Goal: Task Accomplishment & Management: Complete application form

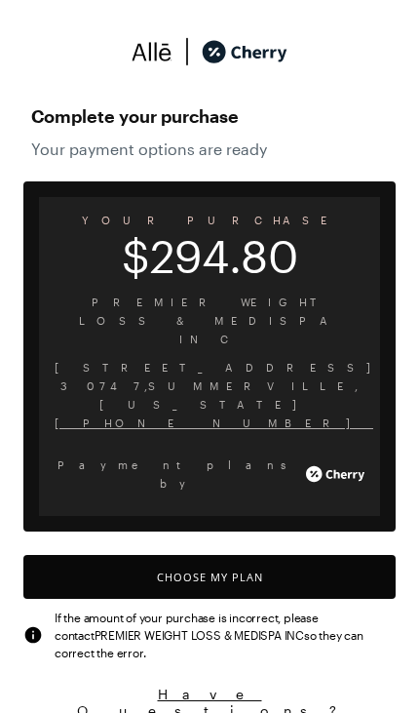
click at [283, 555] on button "Choose My Plan" at bounding box center [209, 577] width 372 height 44
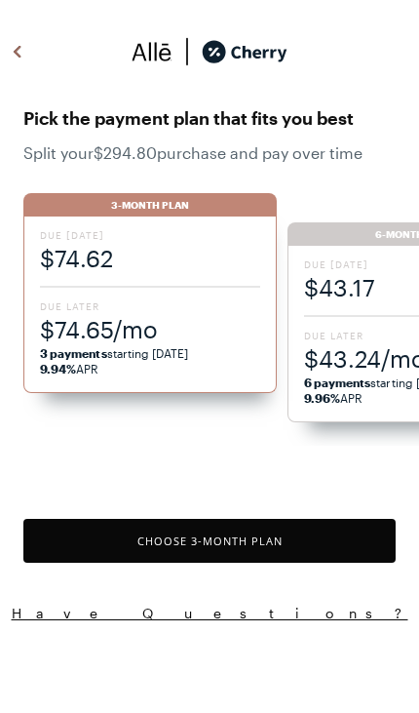
click at [366, 320] on div "Due [DATE] $43.17 Due Later $43.24/mo 6 payments starting [DATE] 9.96% APR" at bounding box center [414, 334] width 253 height 176
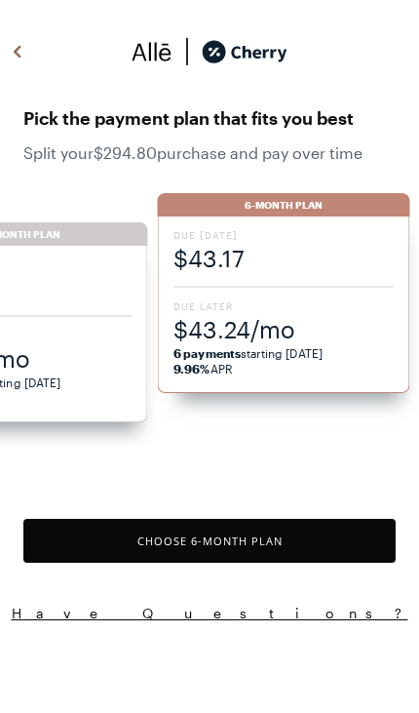
click at [327, 539] on button "Choose 6 -Month Plan" at bounding box center [209, 541] width 372 height 44
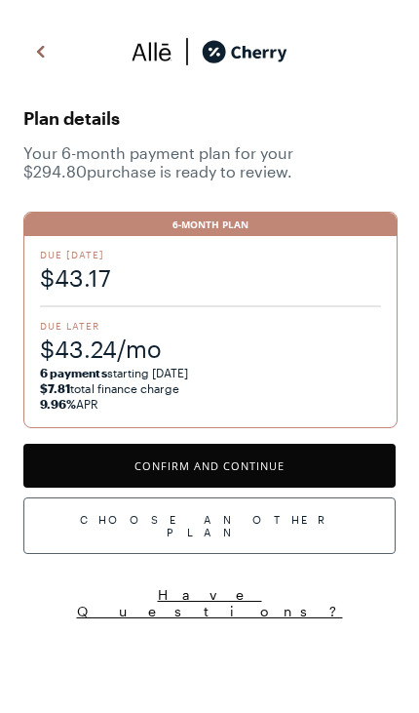
click at [346, 475] on button "Confirm and Continue" at bounding box center [209, 465] width 372 height 44
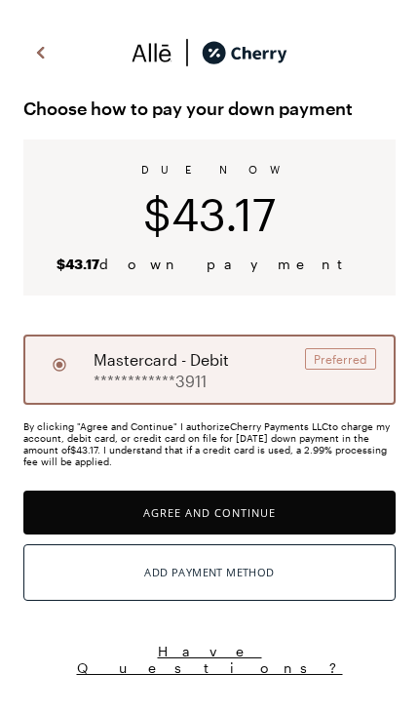
click at [339, 517] on button "Agree and Continue" at bounding box center [209, 512] width 372 height 44
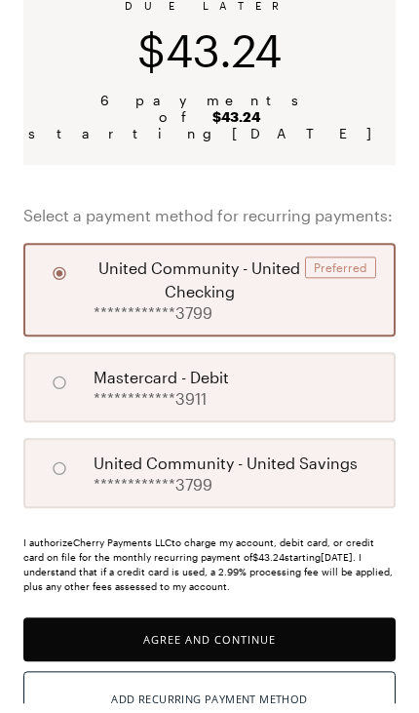
scroll to position [185, 0]
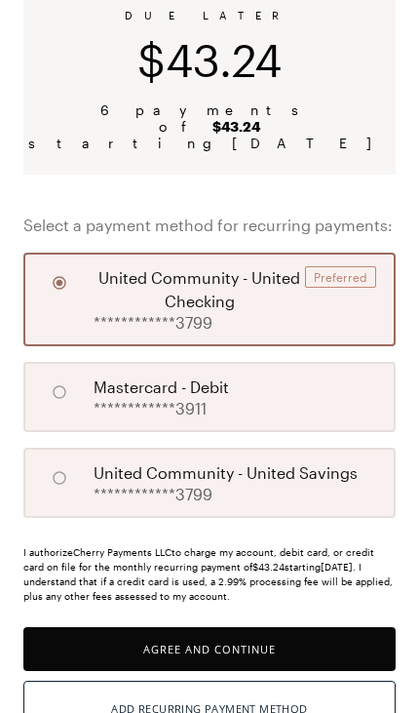
click at [321, 632] on button "Agree and Continue" at bounding box center [209, 649] width 372 height 44
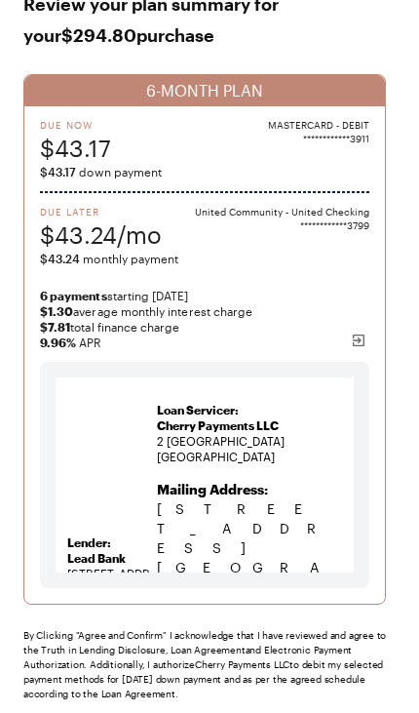
scroll to position [217, 0]
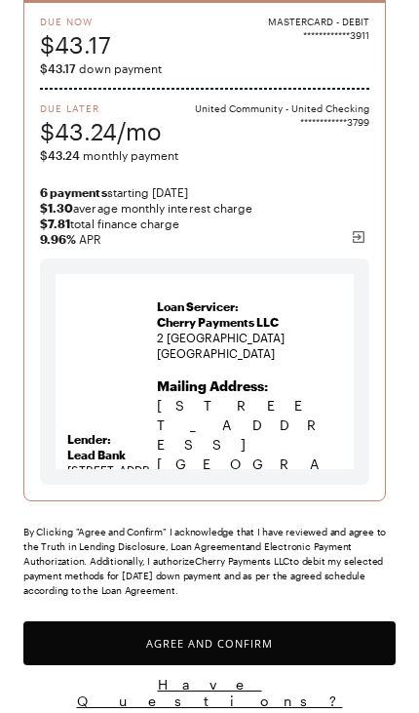
click at [327, 648] on button "Agree and Confirm" at bounding box center [209, 643] width 372 height 44
